Goal: Information Seeking & Learning: Understand process/instructions

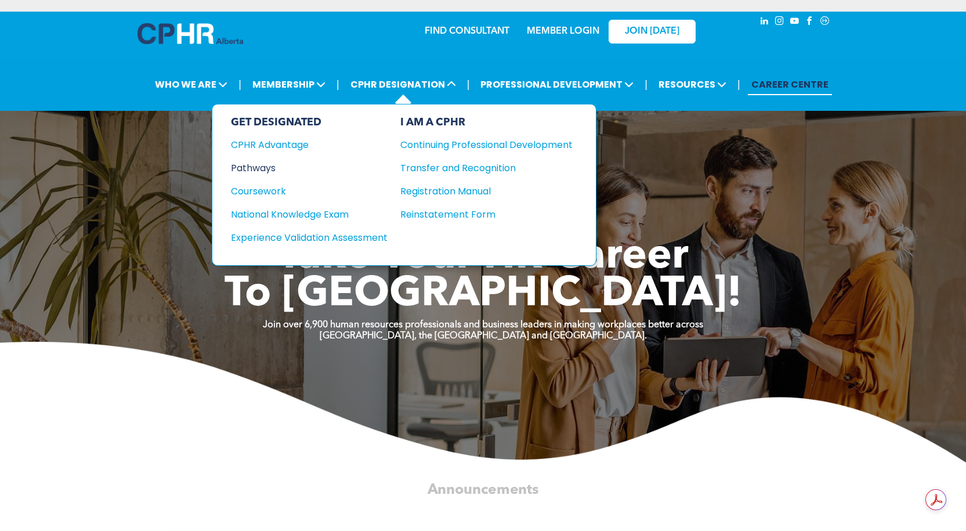
click at [262, 172] on div "Pathways" at bounding box center [301, 168] width 141 height 14
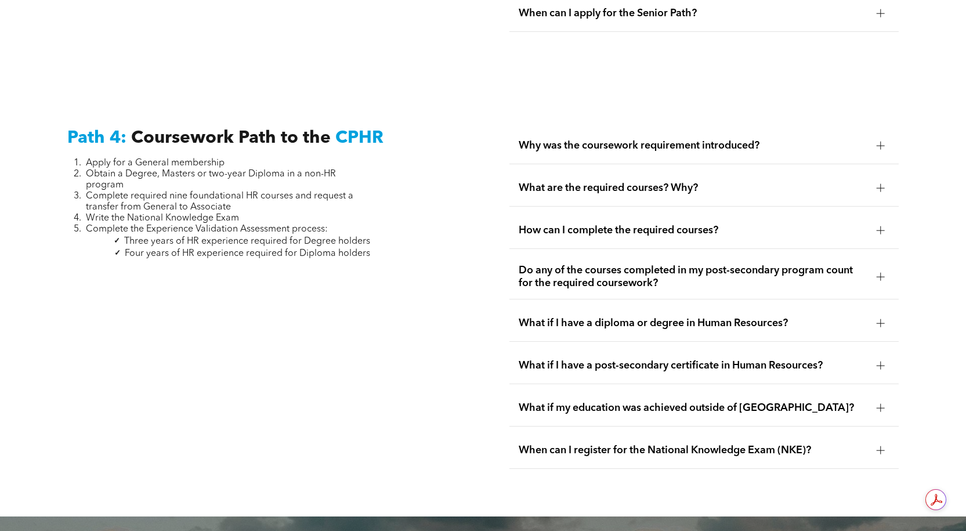
scroll to position [3422, 0]
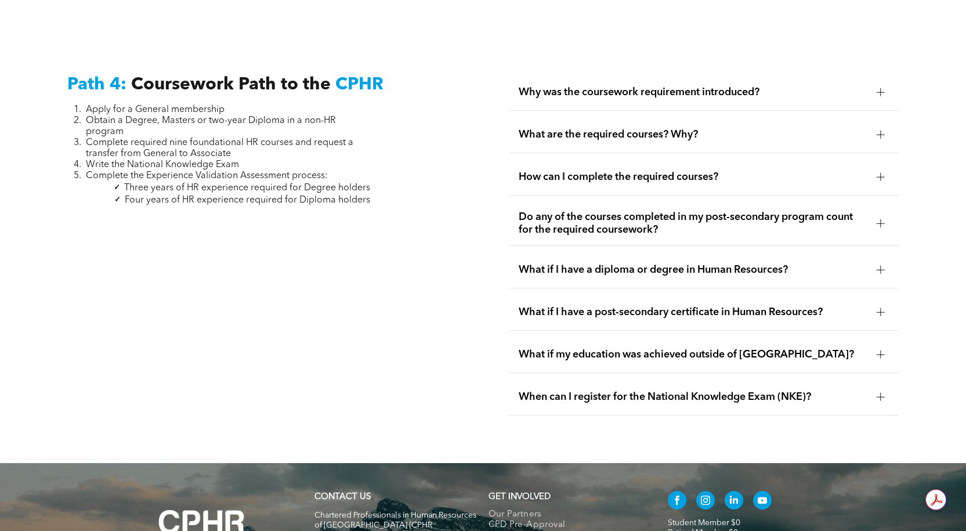
click at [882, 219] on div at bounding box center [880, 223] width 8 height 8
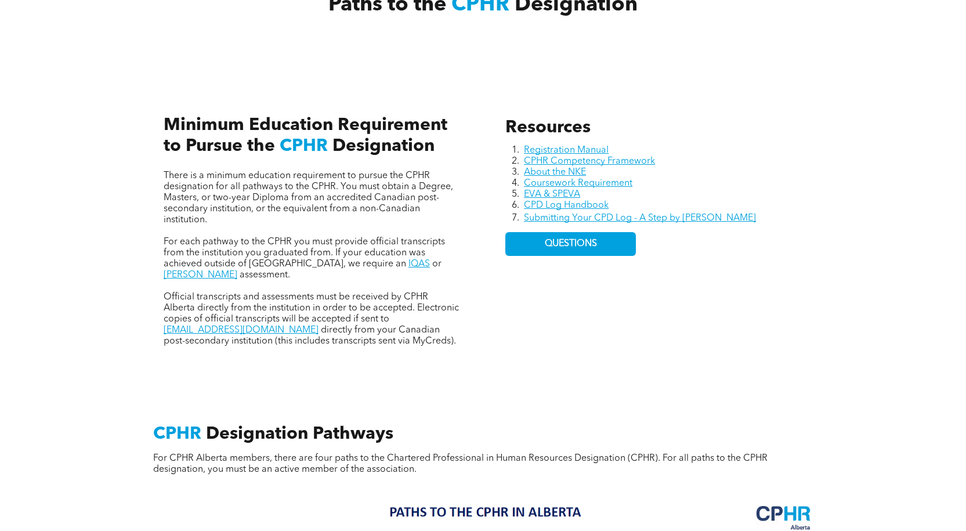
scroll to position [464, 0]
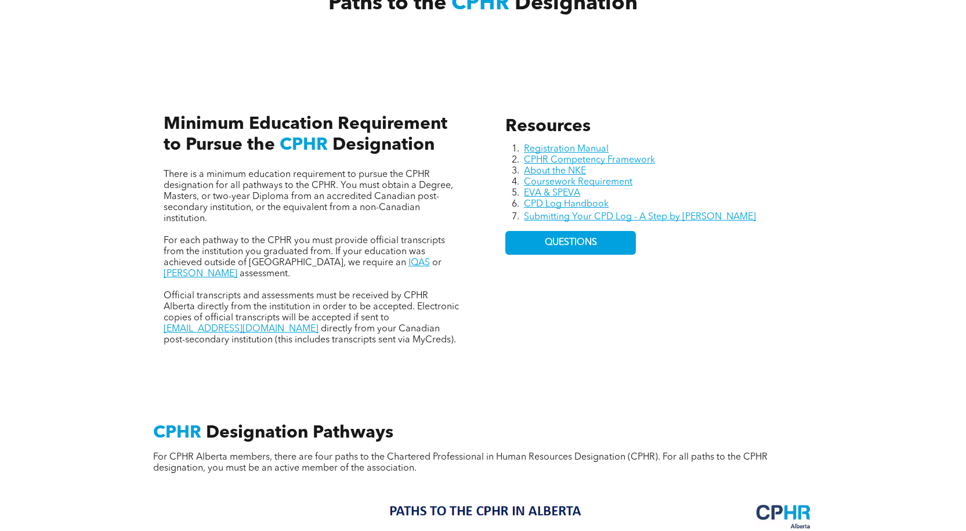
click at [669, 290] on div "Resources Registration Manual CPHR Competency Framework About the NKE Coursewor…" at bounding box center [654, 231] width 316 height 248
click at [603, 180] on link "Coursework Requirement" at bounding box center [578, 181] width 108 height 9
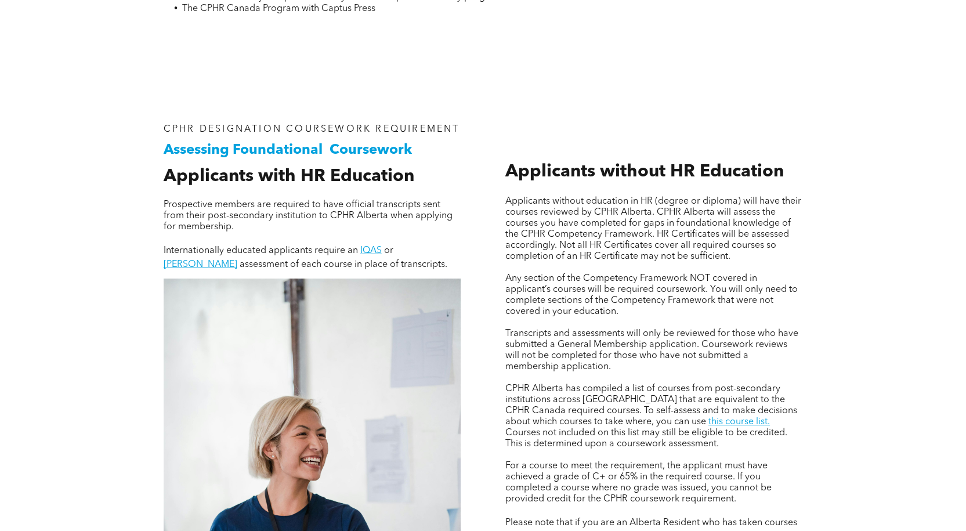
scroll to position [928, 0]
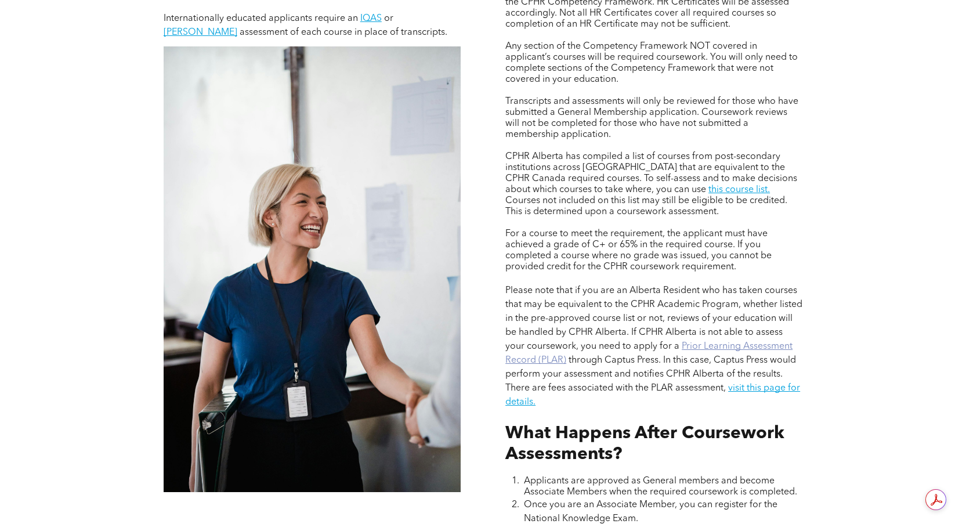
click at [735, 346] on link "Prior Learning Assessment Record (PLAR)" at bounding box center [648, 353] width 287 height 23
